Goal: Task Accomplishment & Management: Manage account settings

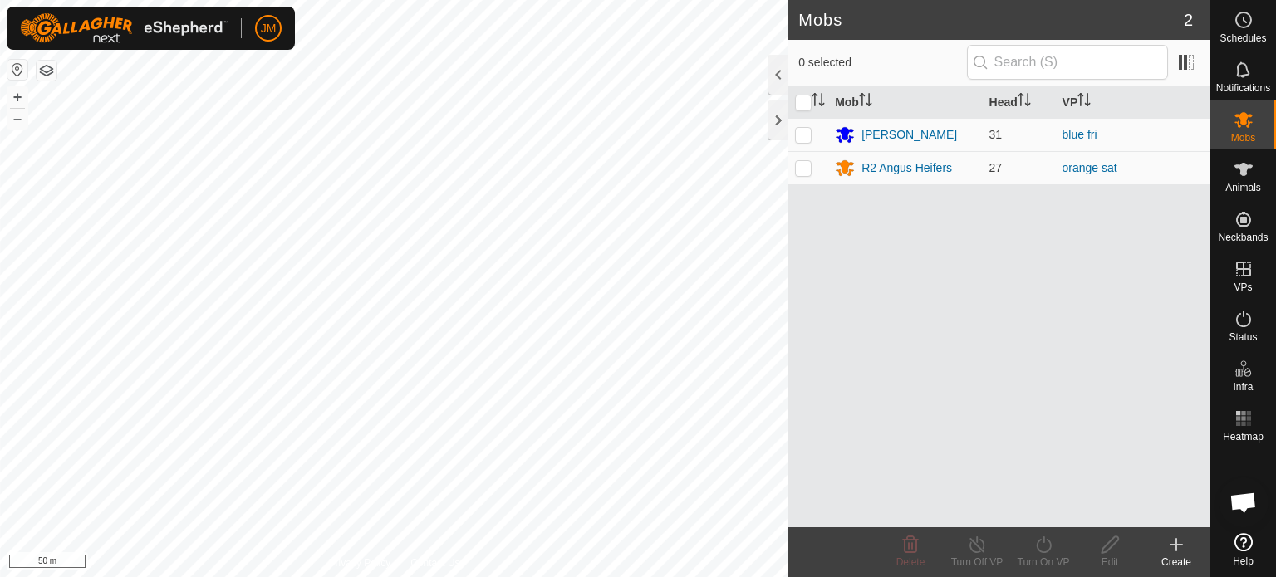
click at [258, 577] on html "JM Schedules Notifications Mobs Animals Neckbands VPs Status Infra Heatmap Help…" at bounding box center [638, 288] width 1276 height 577
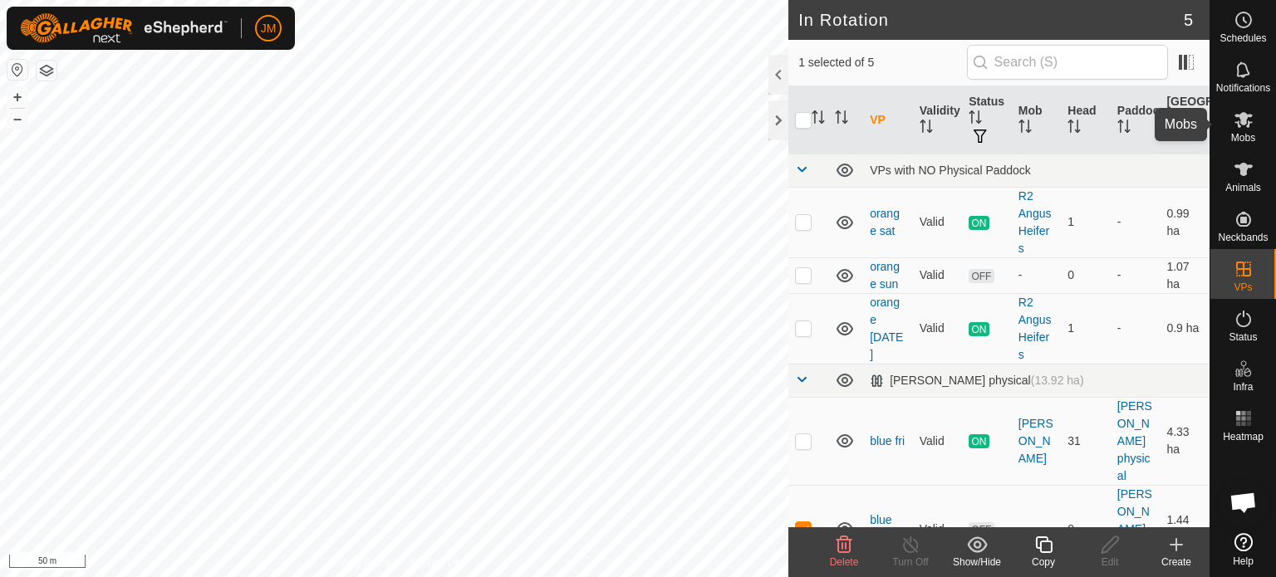
click at [1250, 130] on es-mob-svg-icon at bounding box center [1244, 119] width 30 height 27
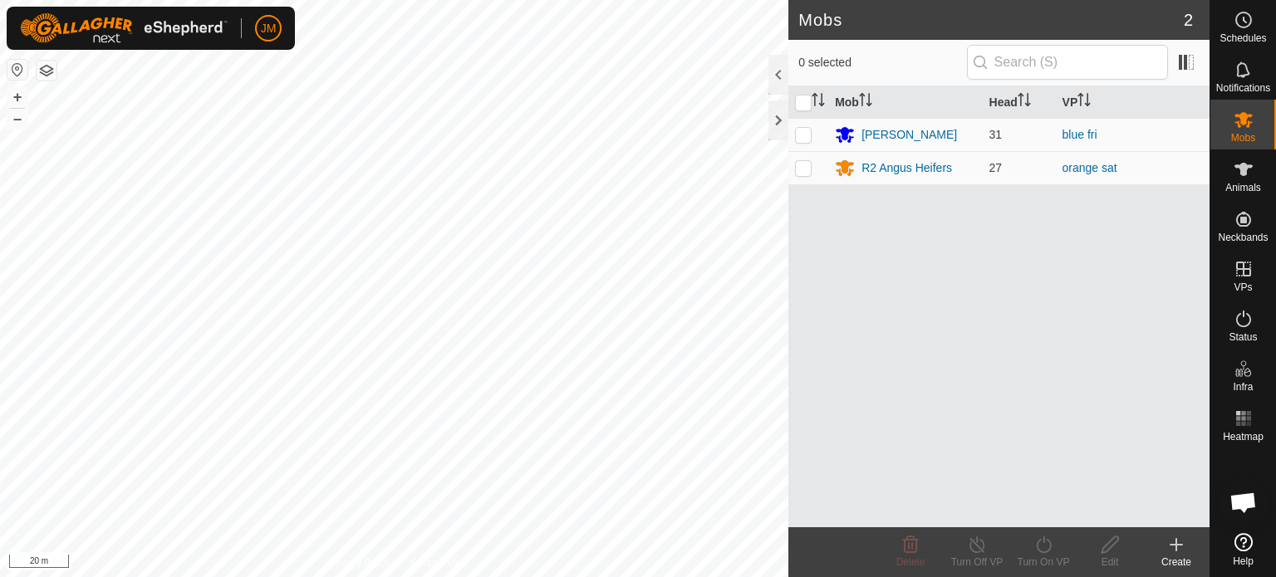
click at [478, 577] on html "JM Schedules Notifications Mobs Animals Neckbands VPs Status Infra Heatmap Help…" at bounding box center [638, 288] width 1276 height 577
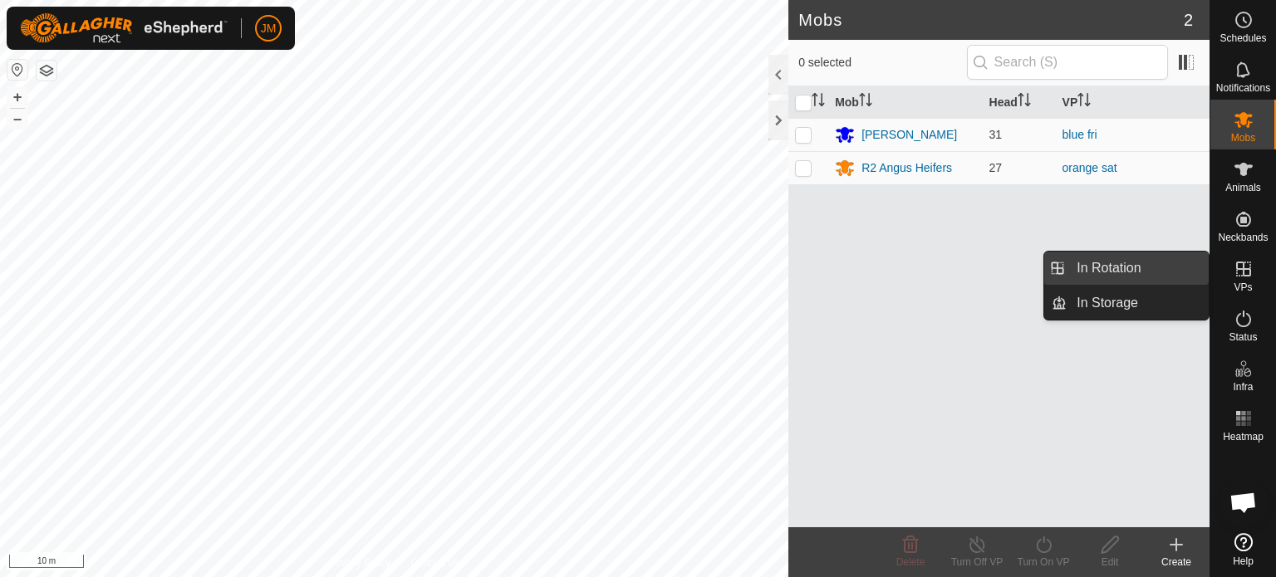
click at [1123, 279] on link "In Rotation" at bounding box center [1138, 268] width 142 height 33
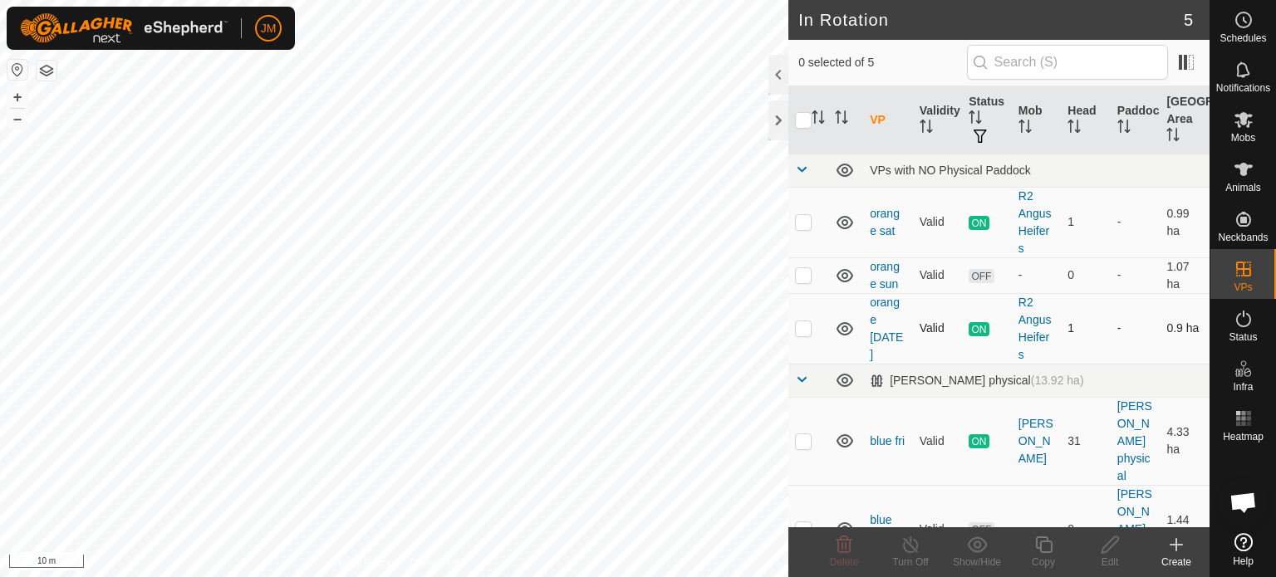
click at [804, 331] on p-checkbox at bounding box center [803, 328] width 17 height 13
click at [805, 322] on p-checkbox at bounding box center [803, 328] width 17 height 13
checkbox input "false"
click at [805, 272] on p-checkbox at bounding box center [803, 274] width 17 height 13
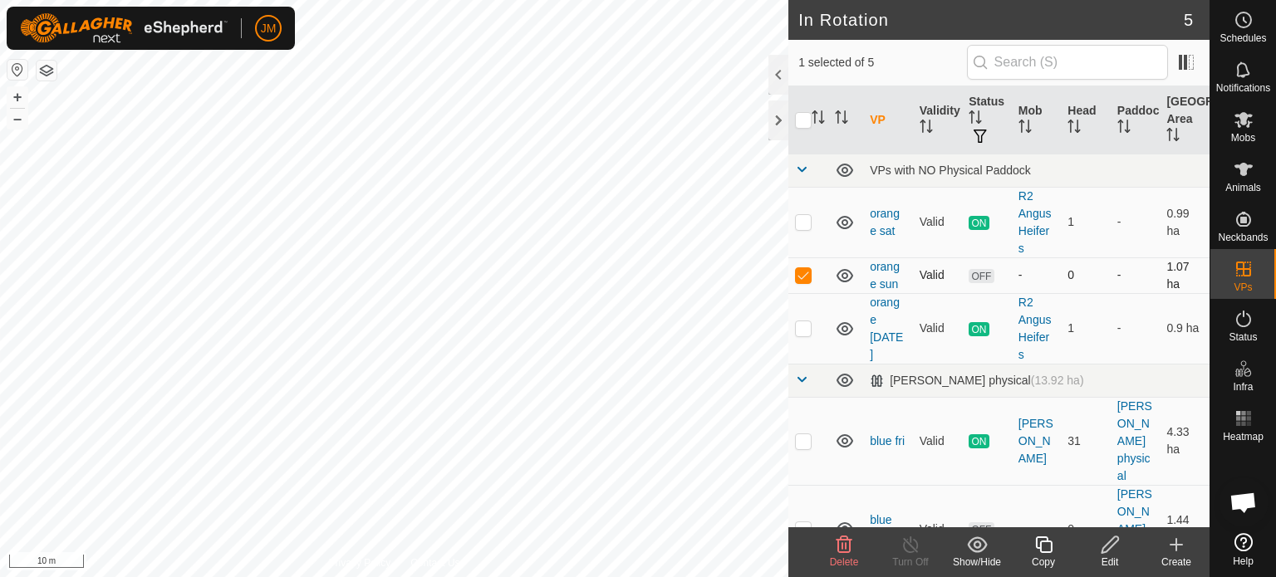
checkbox input "false"
click at [801, 224] on p-checkbox at bounding box center [803, 221] width 17 height 13
checkbox input "false"
